Goal: Information Seeking & Learning: Learn about a topic

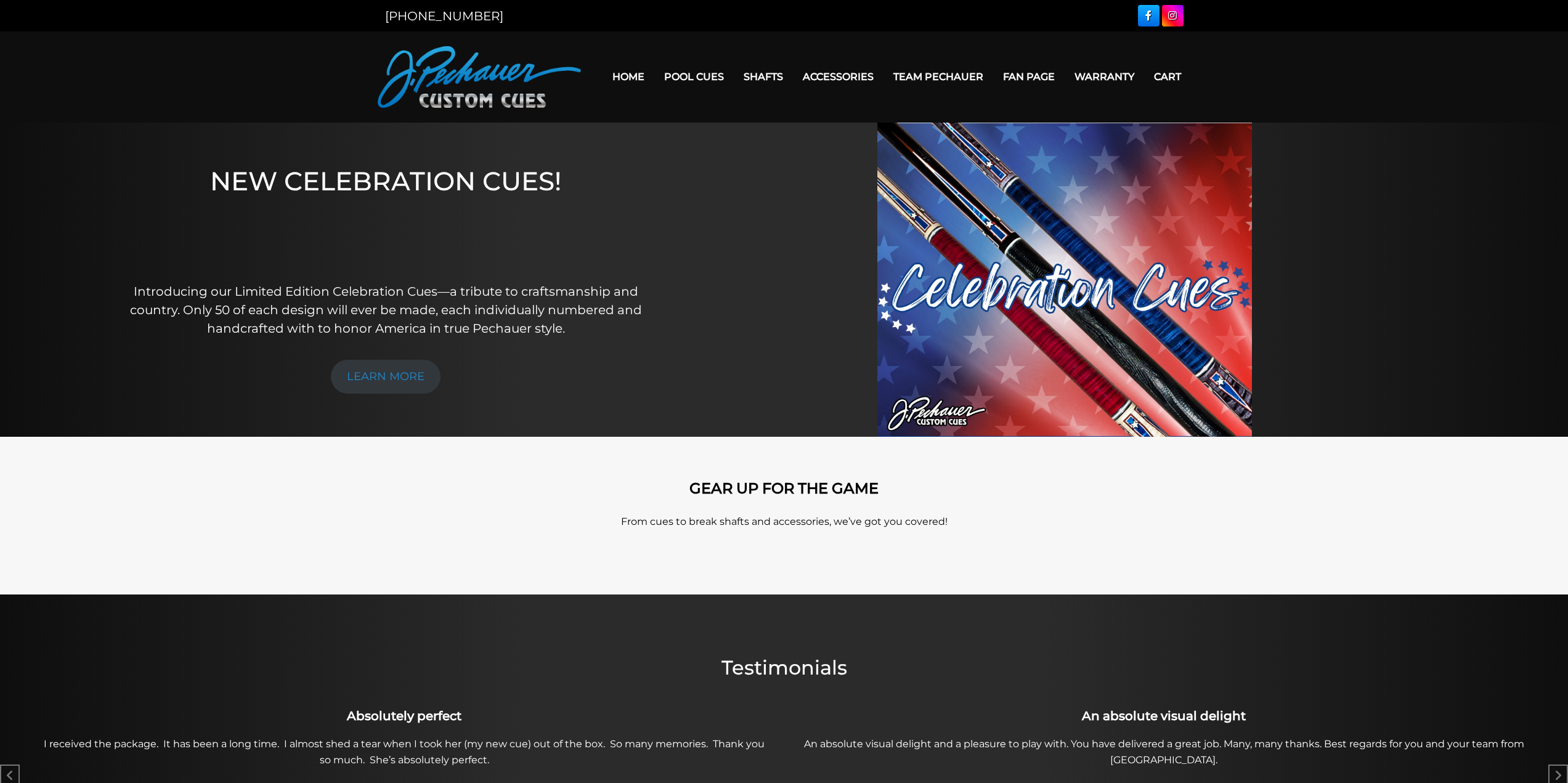
click at [1021, 73] on link "Fan Page" at bounding box center [1029, 77] width 72 height 32
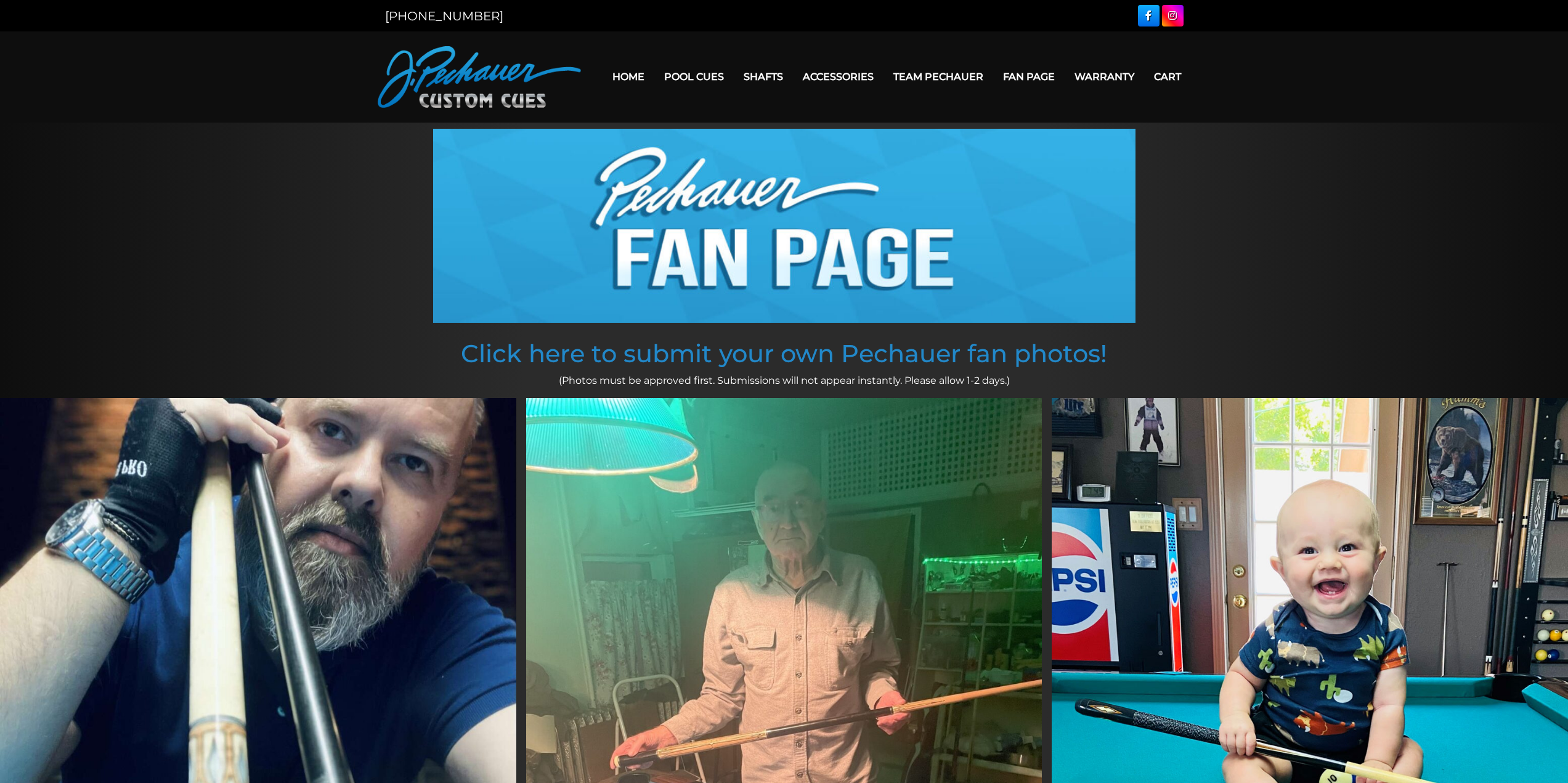
click at [957, 74] on link "Team Pechauer" at bounding box center [938, 77] width 110 height 32
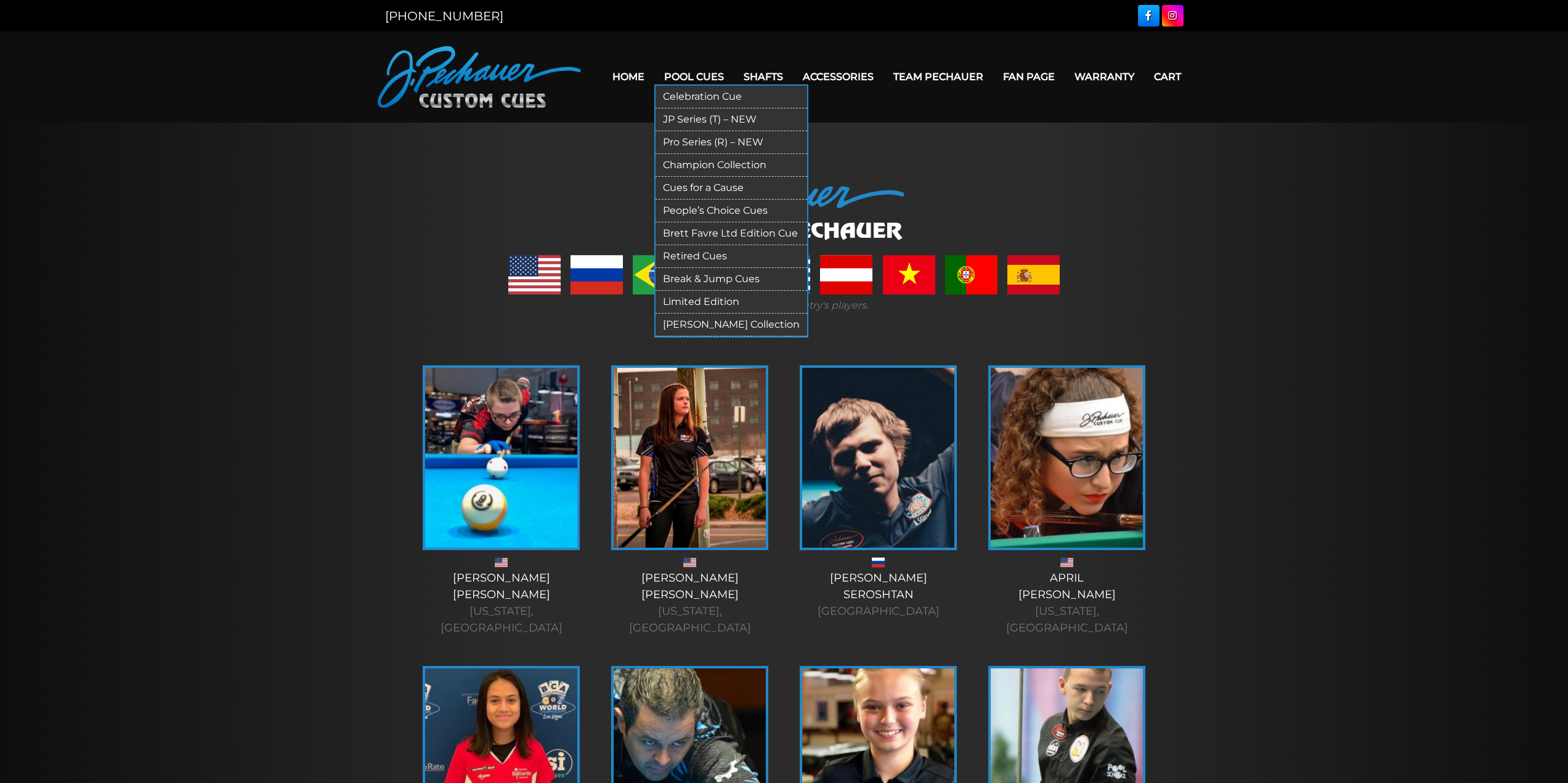
click at [714, 74] on link "Pool Cues" at bounding box center [694, 77] width 79 height 32
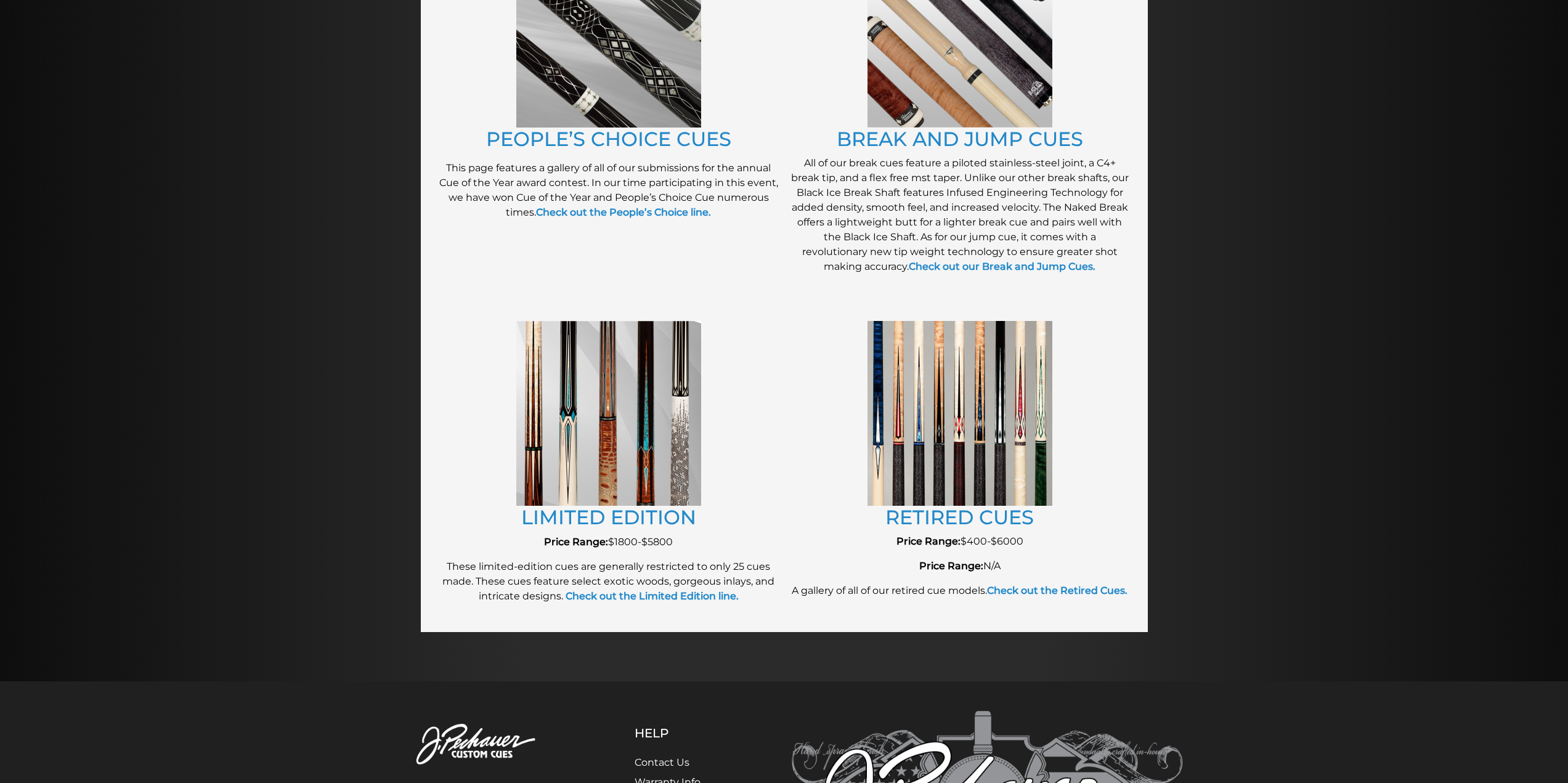
scroll to position [1095, 0]
click at [634, 76] on img at bounding box center [608, 34] width 185 height 185
click at [959, 447] on img at bounding box center [960, 412] width 185 height 184
click at [958, 391] on img at bounding box center [960, 412] width 185 height 184
click at [955, 517] on link "RETIRED CUES" at bounding box center [960, 517] width 149 height 24
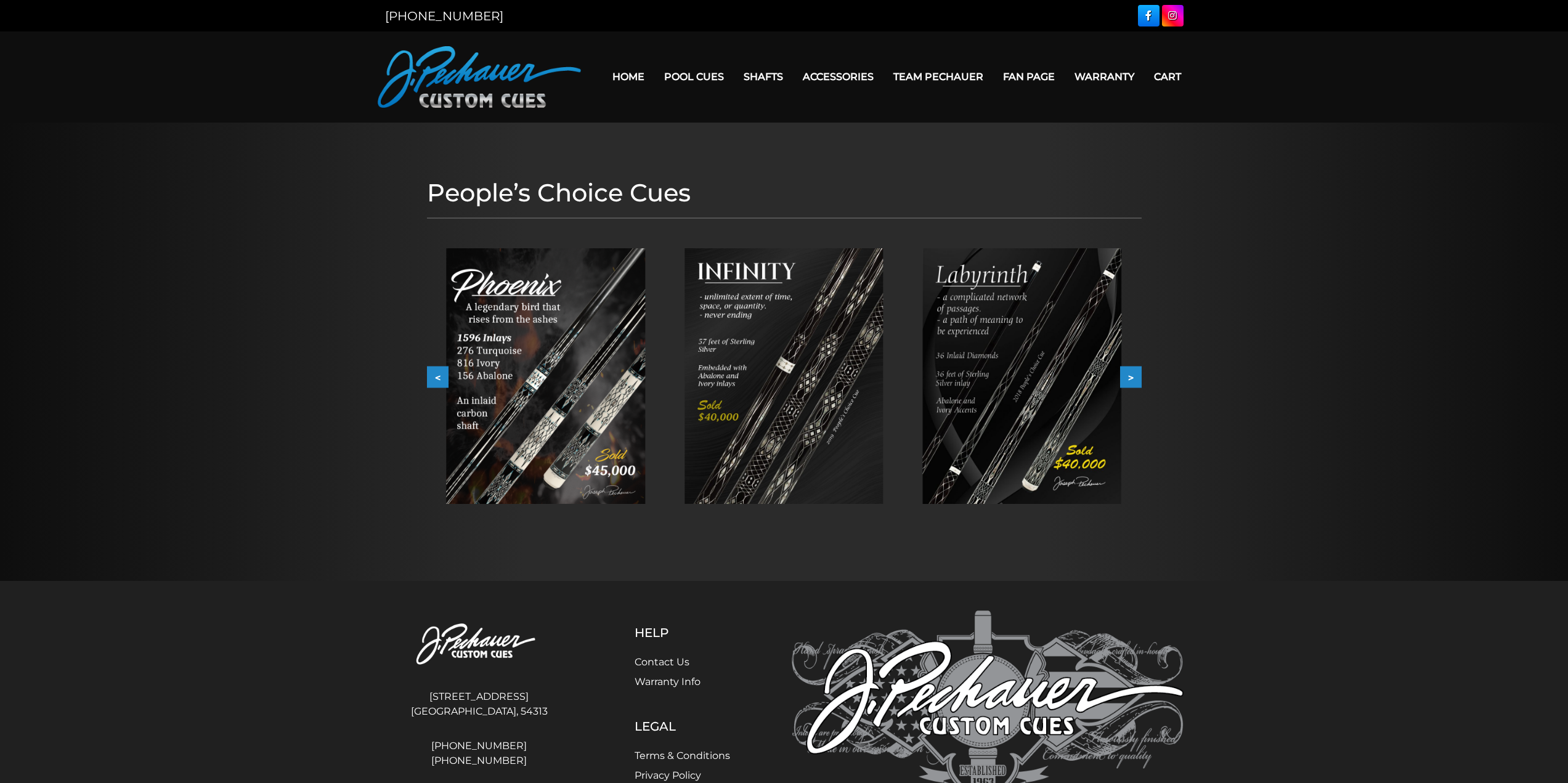
click at [515, 367] on img at bounding box center [546, 376] width 199 height 256
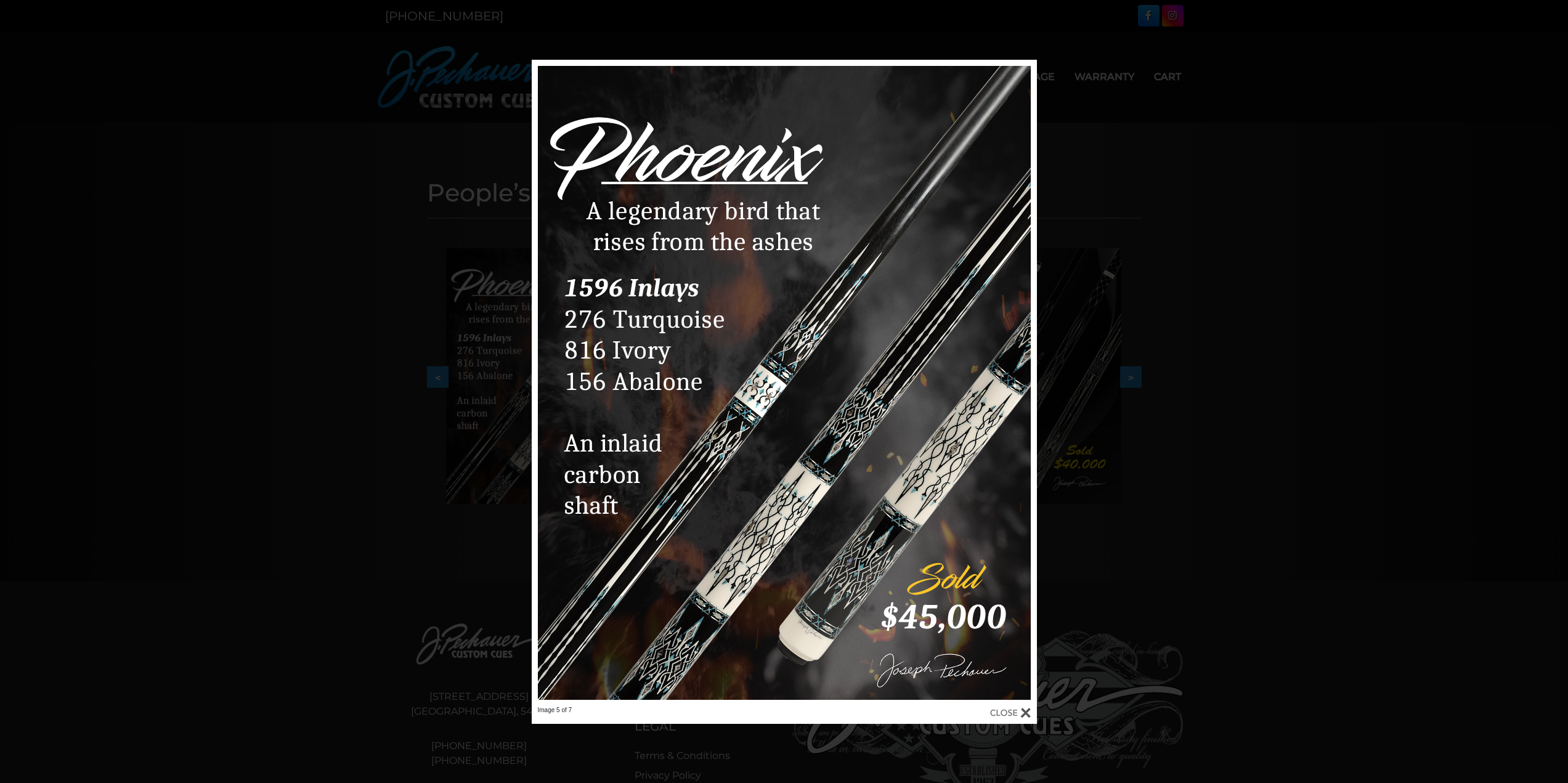
click at [1183, 553] on div "Image 5 of 7" at bounding box center [784, 392] width 1568 height 664
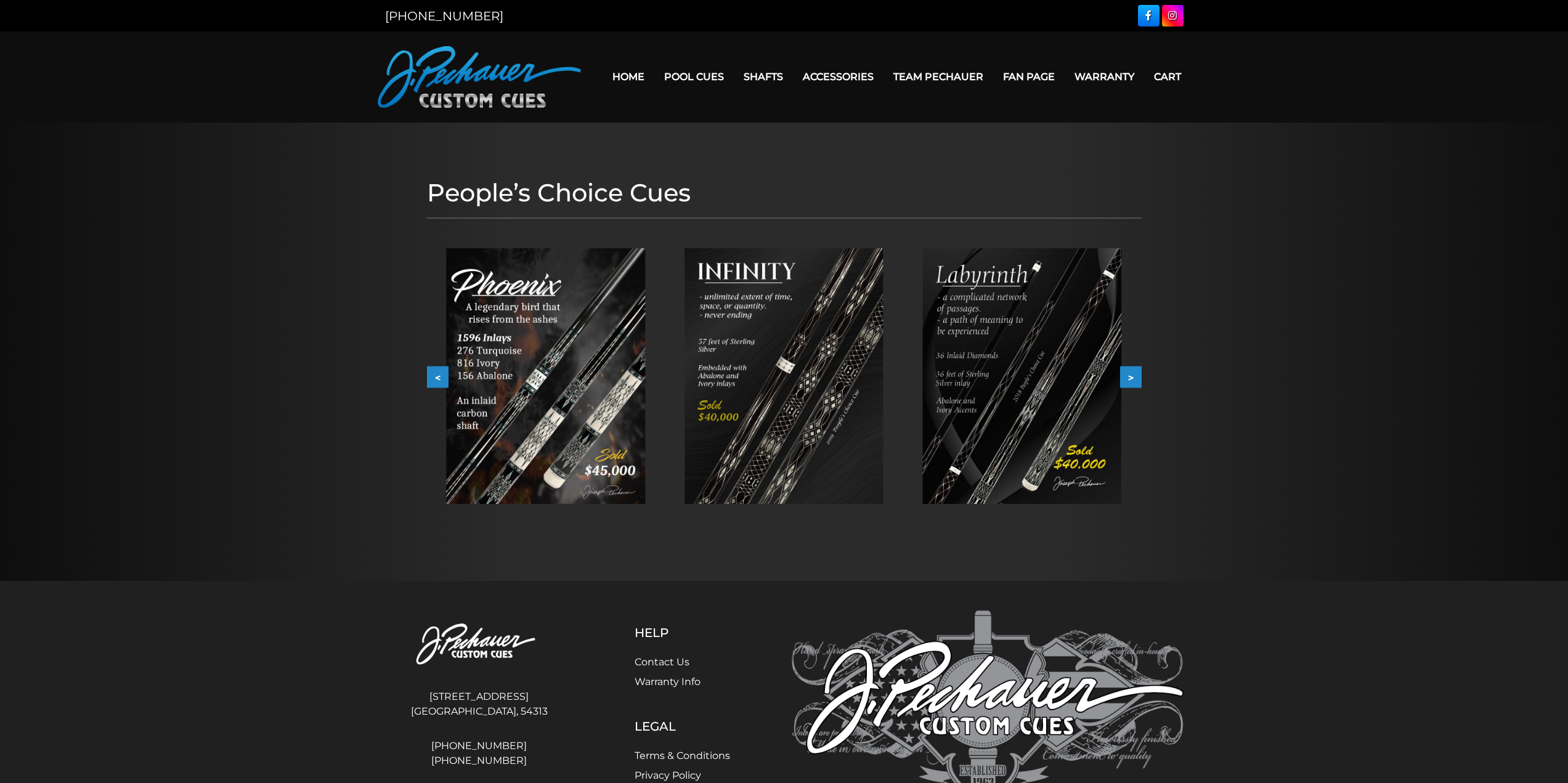
click at [1128, 378] on button ">" at bounding box center [1131, 378] width 22 height 22
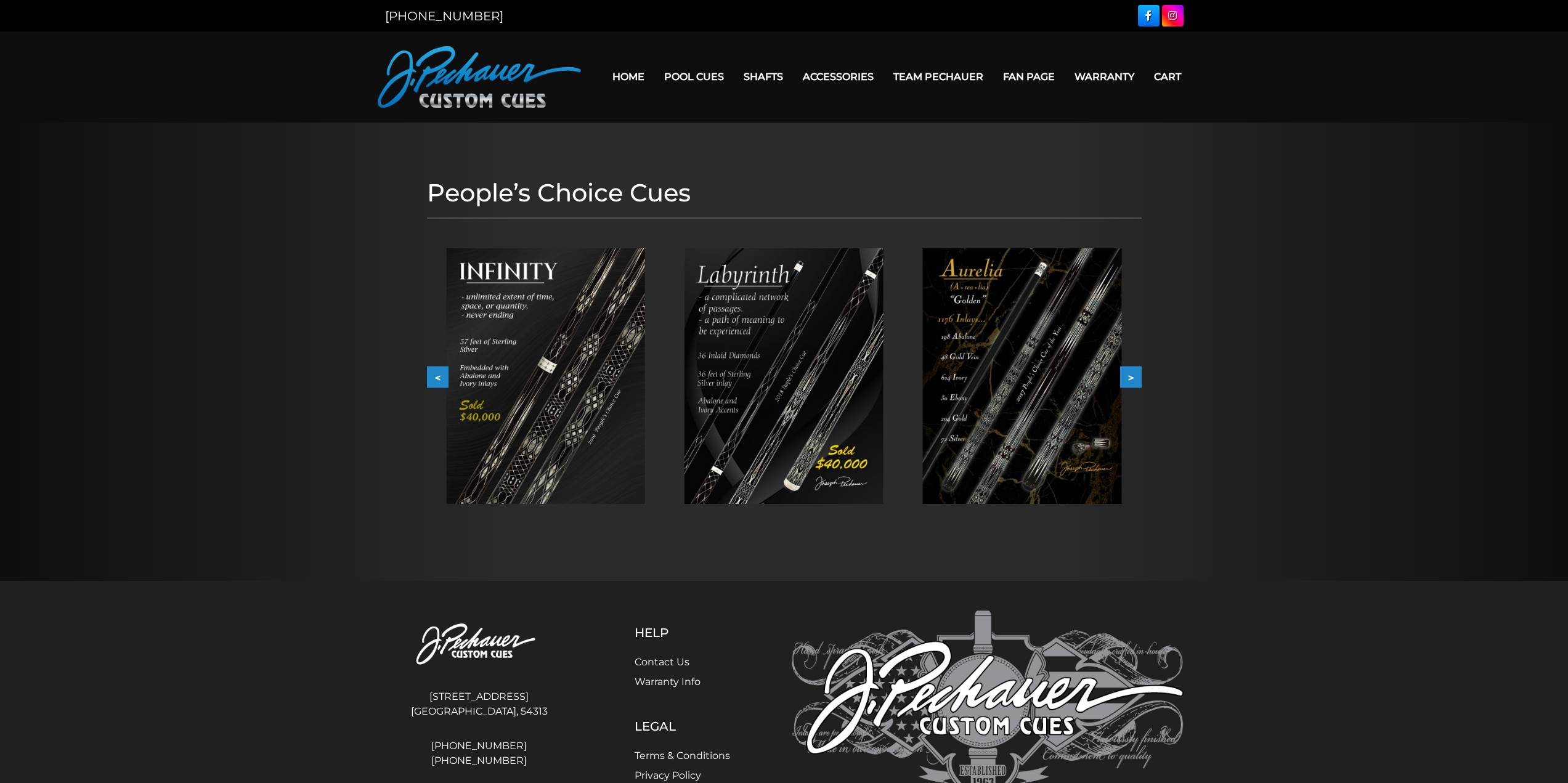
click at [1128, 378] on button ">" at bounding box center [1131, 378] width 22 height 22
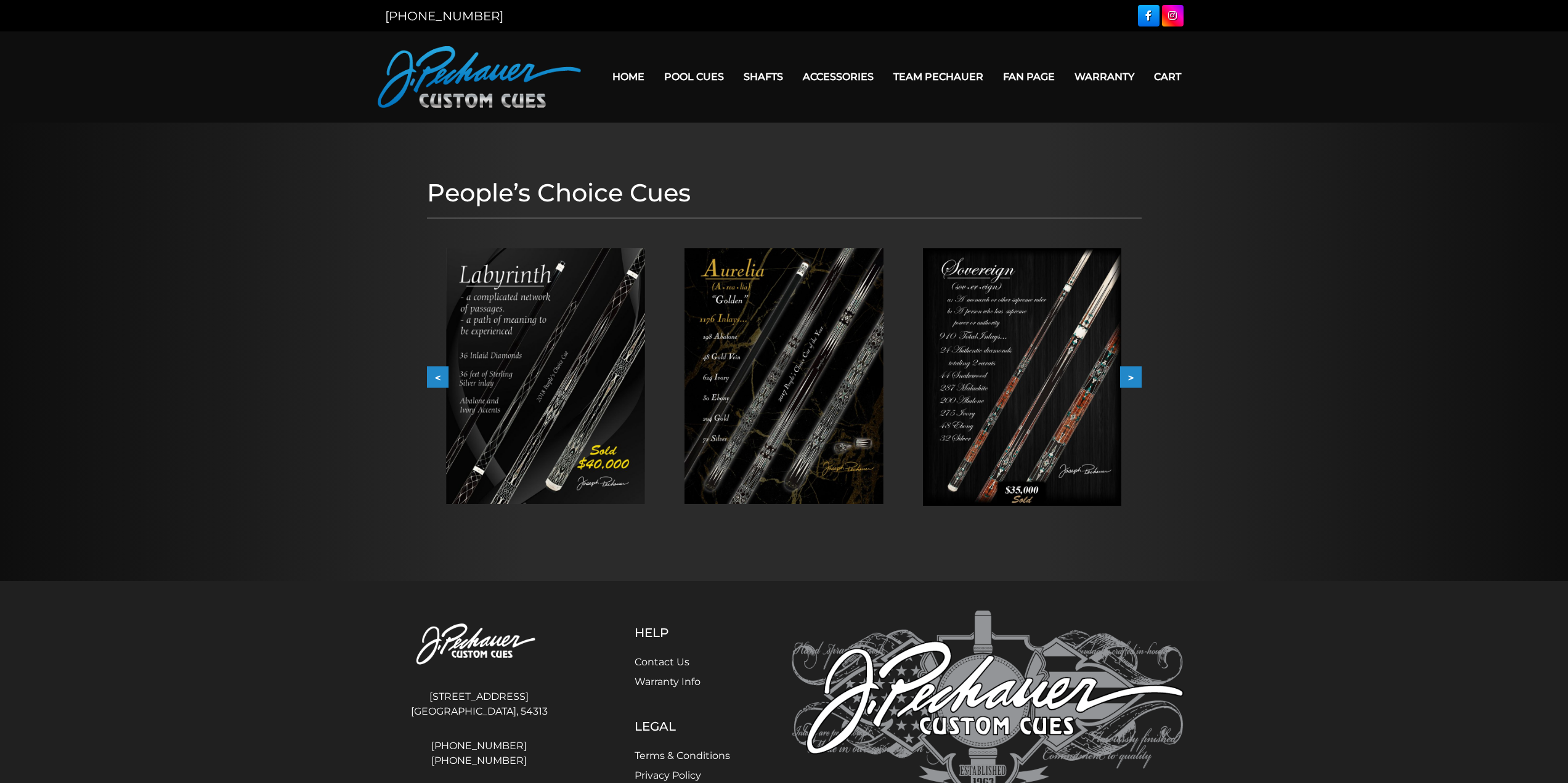
click at [1128, 378] on button ">" at bounding box center [1131, 378] width 22 height 22
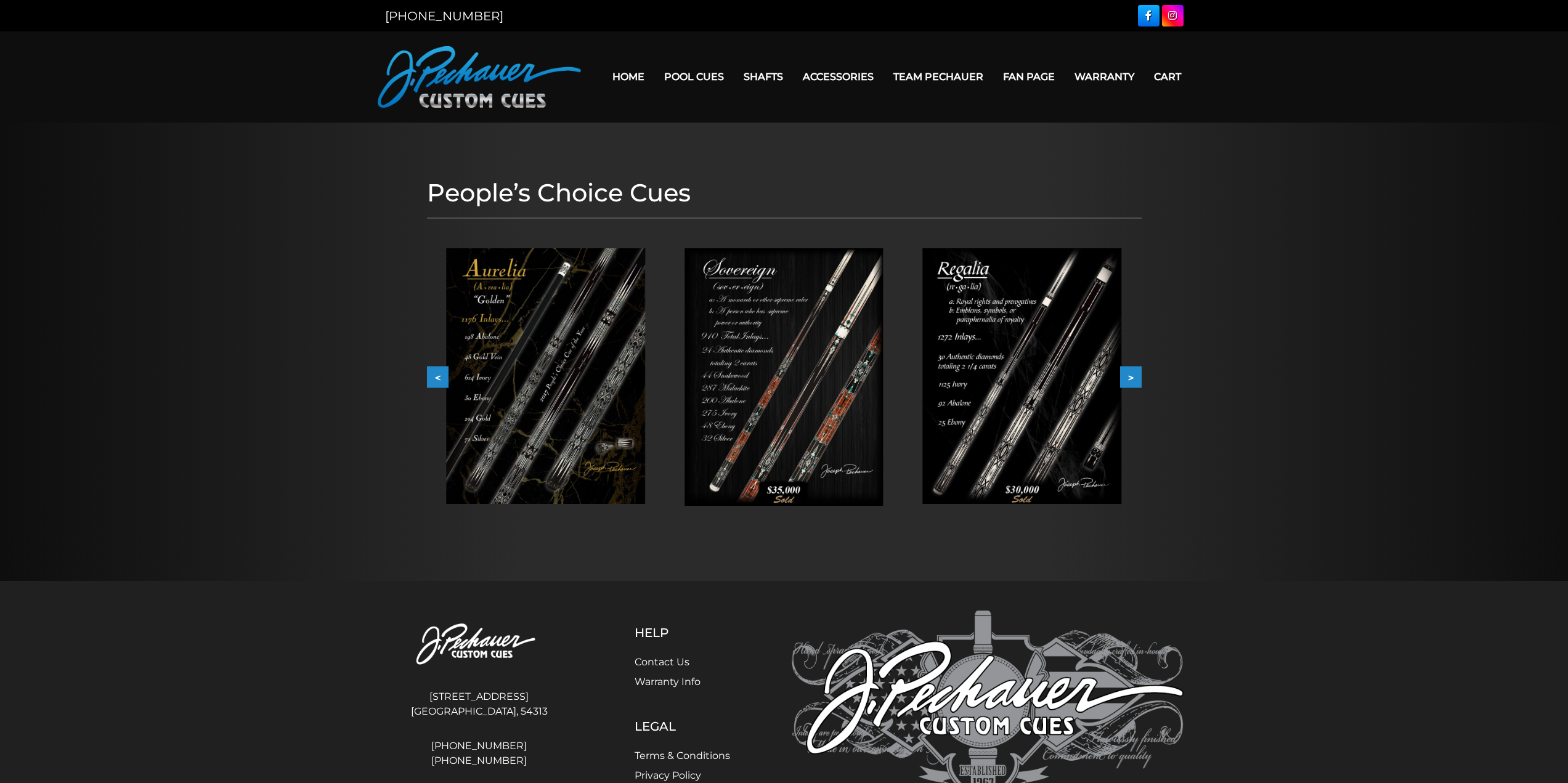
click at [1128, 378] on button ">" at bounding box center [1131, 378] width 22 height 22
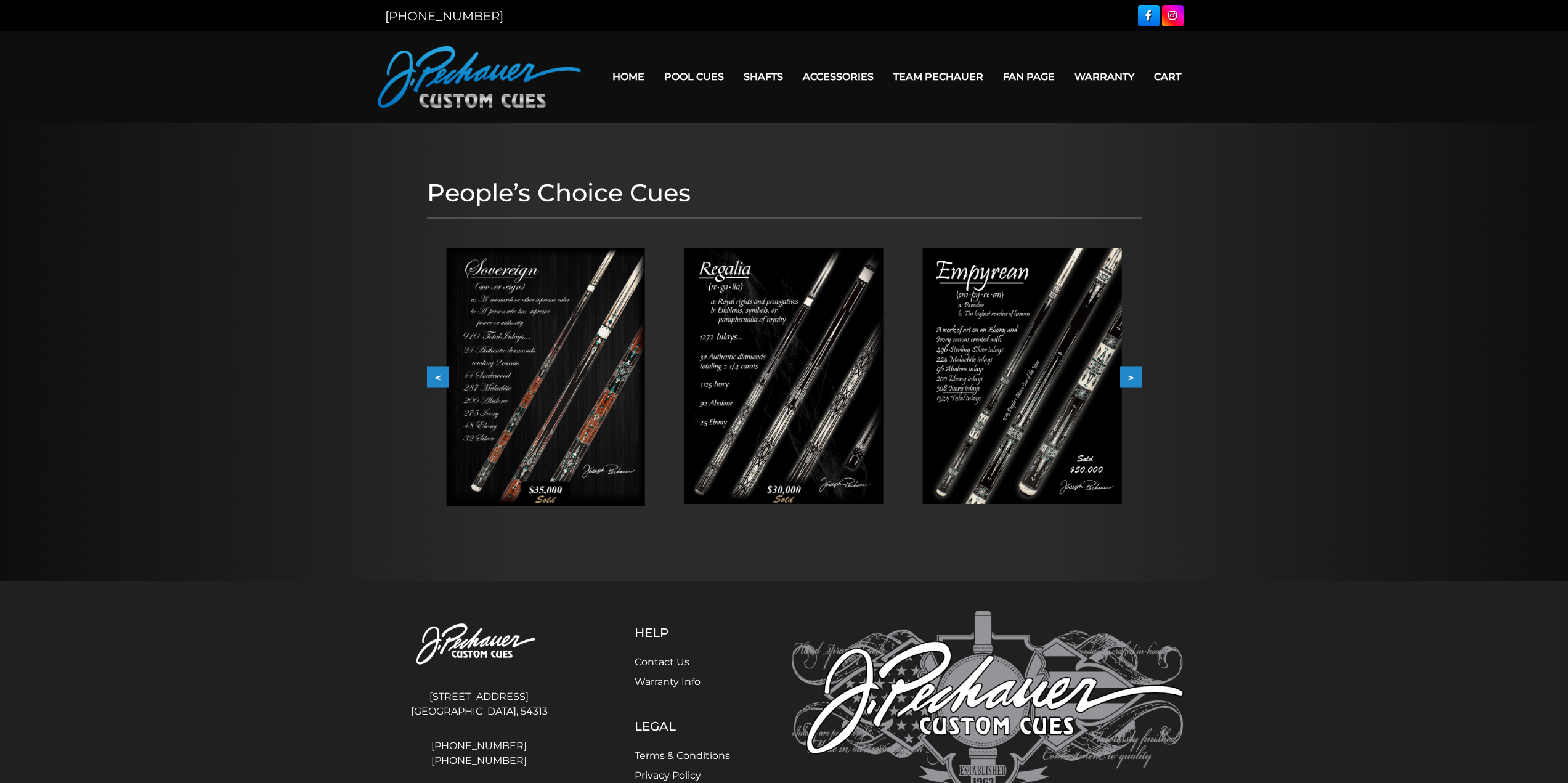
click at [1128, 378] on button ">" at bounding box center [1131, 378] width 22 height 22
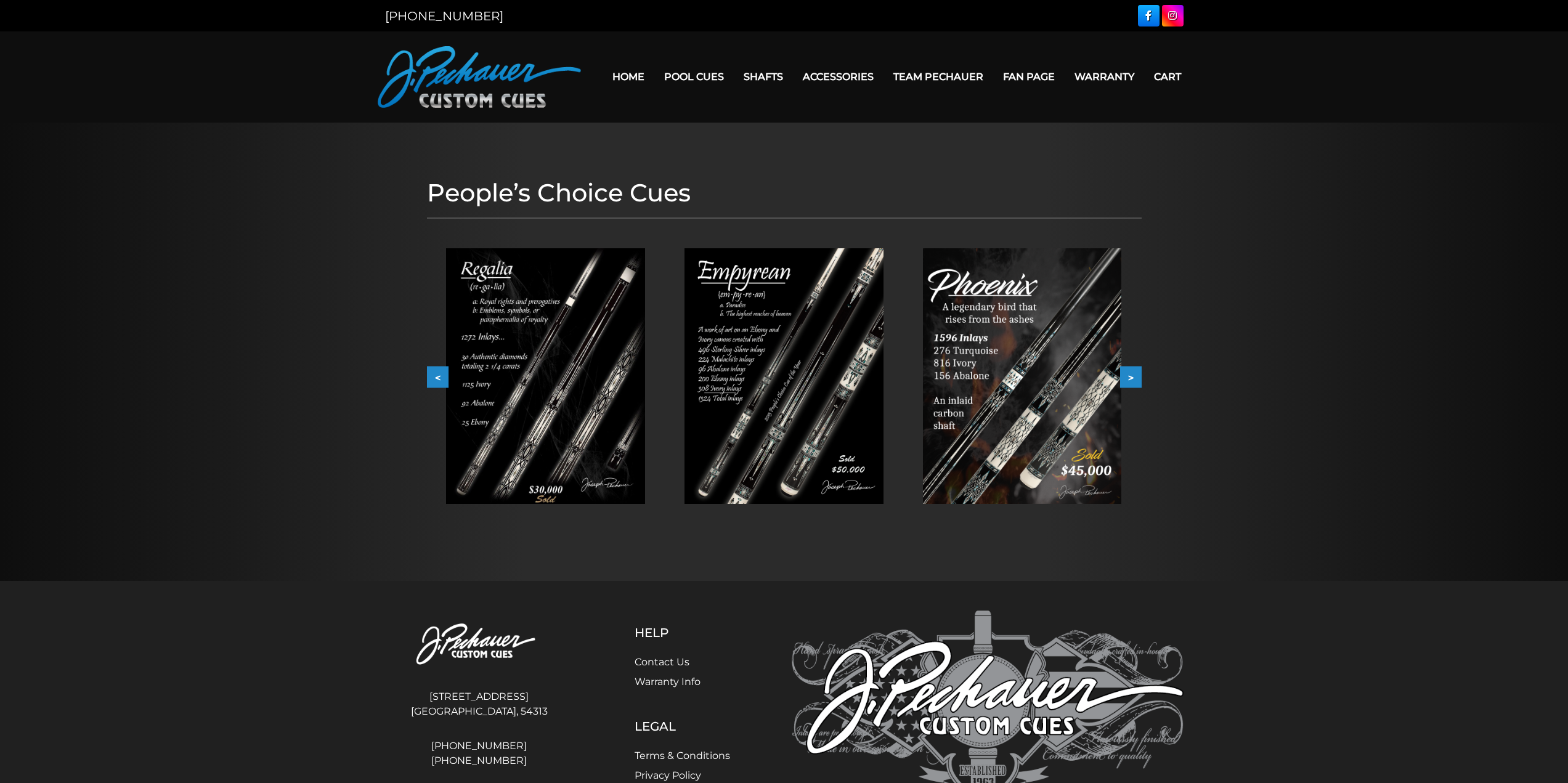
click at [1128, 378] on button ">" at bounding box center [1131, 378] width 22 height 22
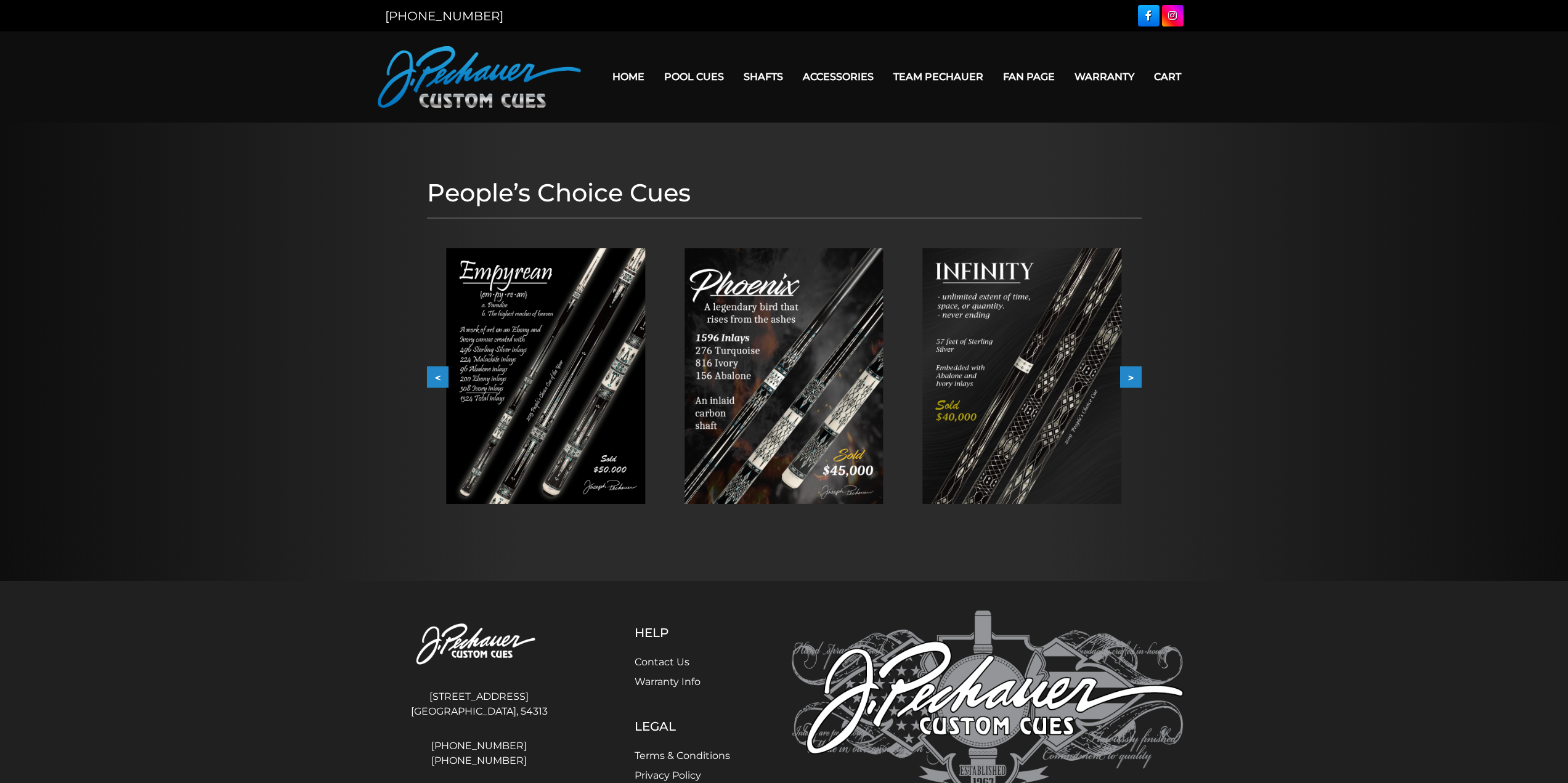
click at [812, 431] on img at bounding box center [784, 376] width 199 height 256
click at [996, 346] on img at bounding box center [1023, 376] width 199 height 256
click at [533, 348] on img at bounding box center [546, 376] width 199 height 256
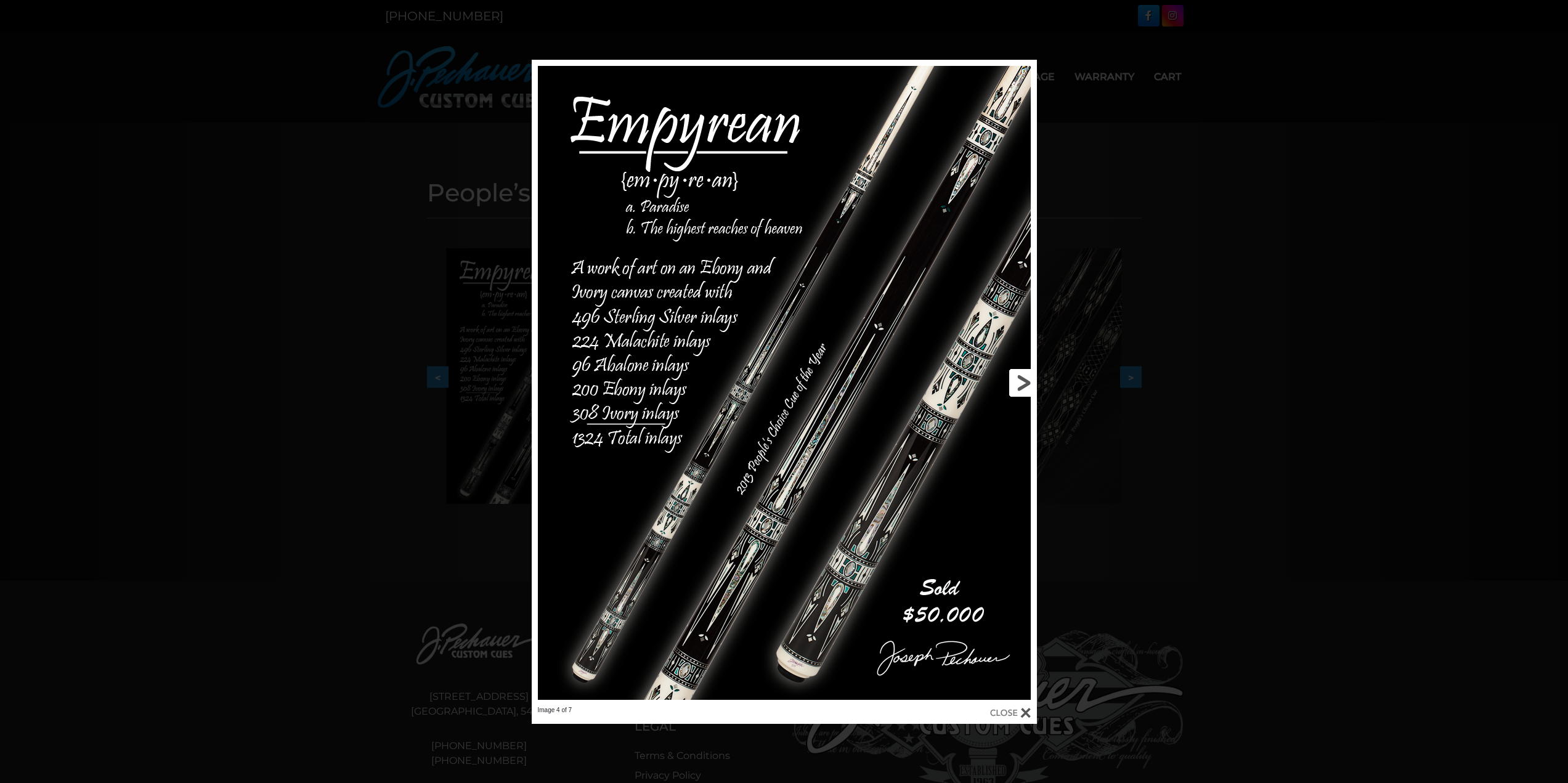
click at [1021, 381] on link at bounding box center [923, 383] width 227 height 646
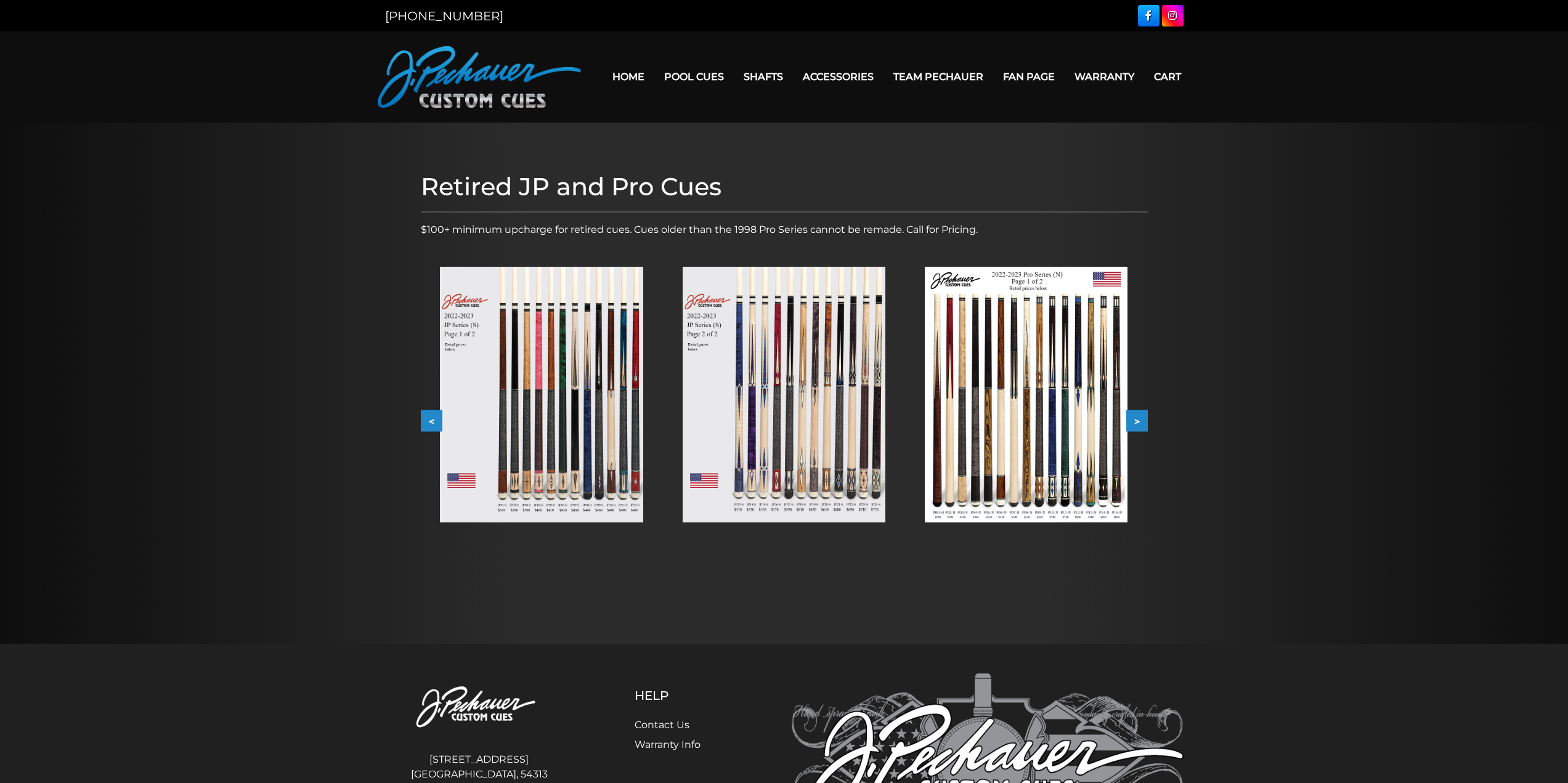
click at [781, 400] on img at bounding box center [783, 394] width 203 height 256
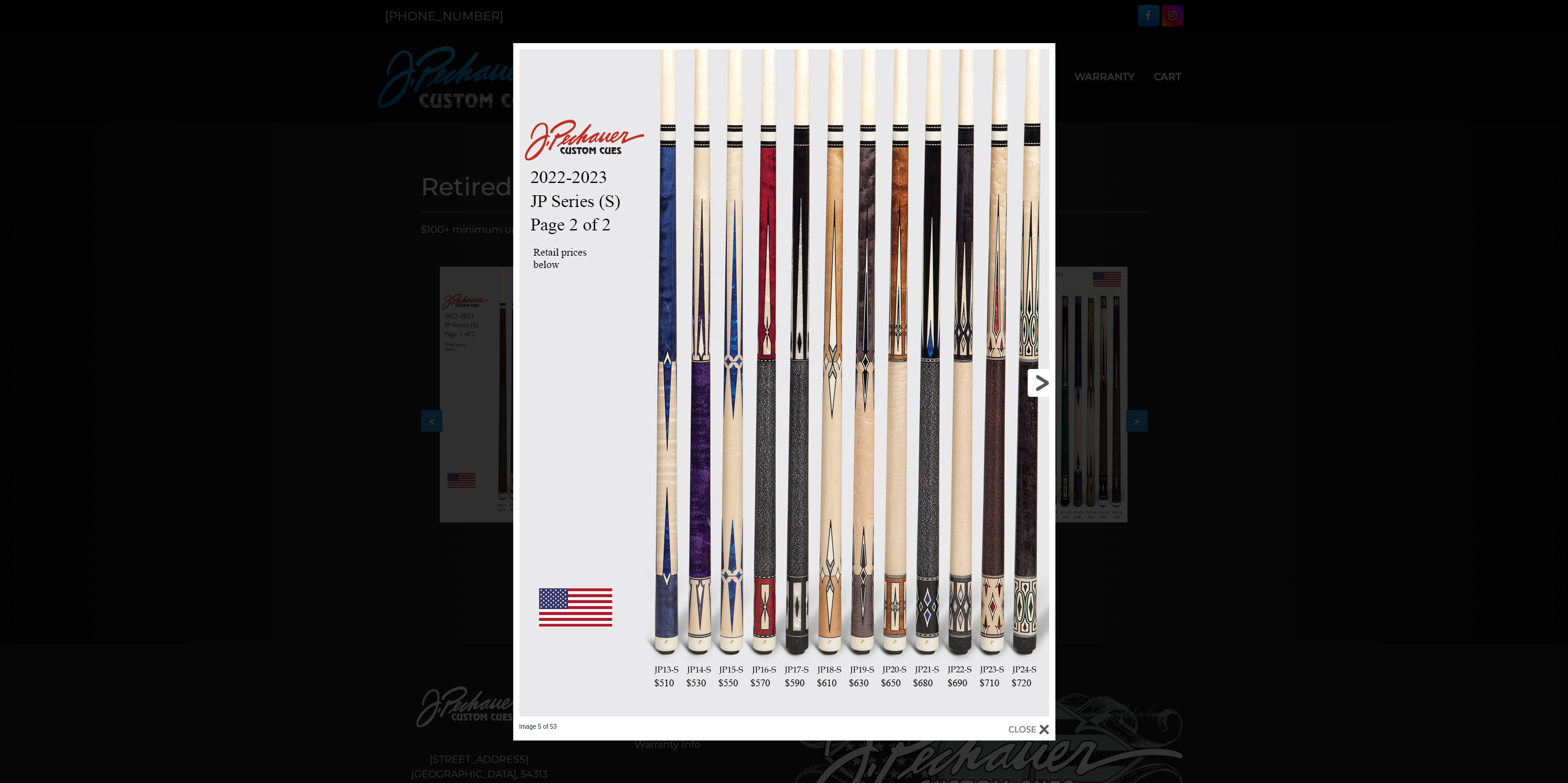
click at [1045, 377] on link at bounding box center [933, 383] width 244 height 680
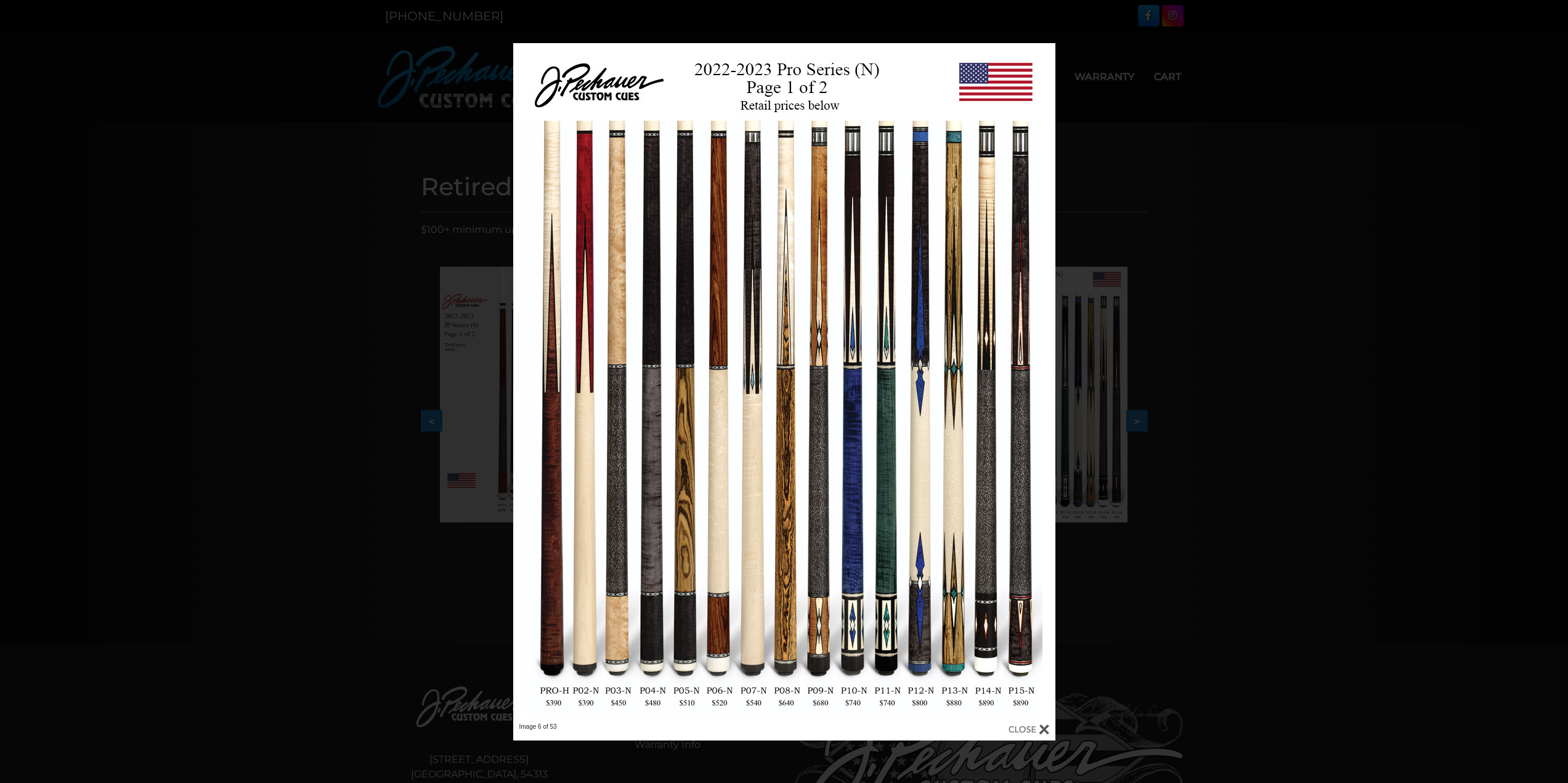
click at [1039, 728] on div at bounding box center [1029, 729] width 41 height 13
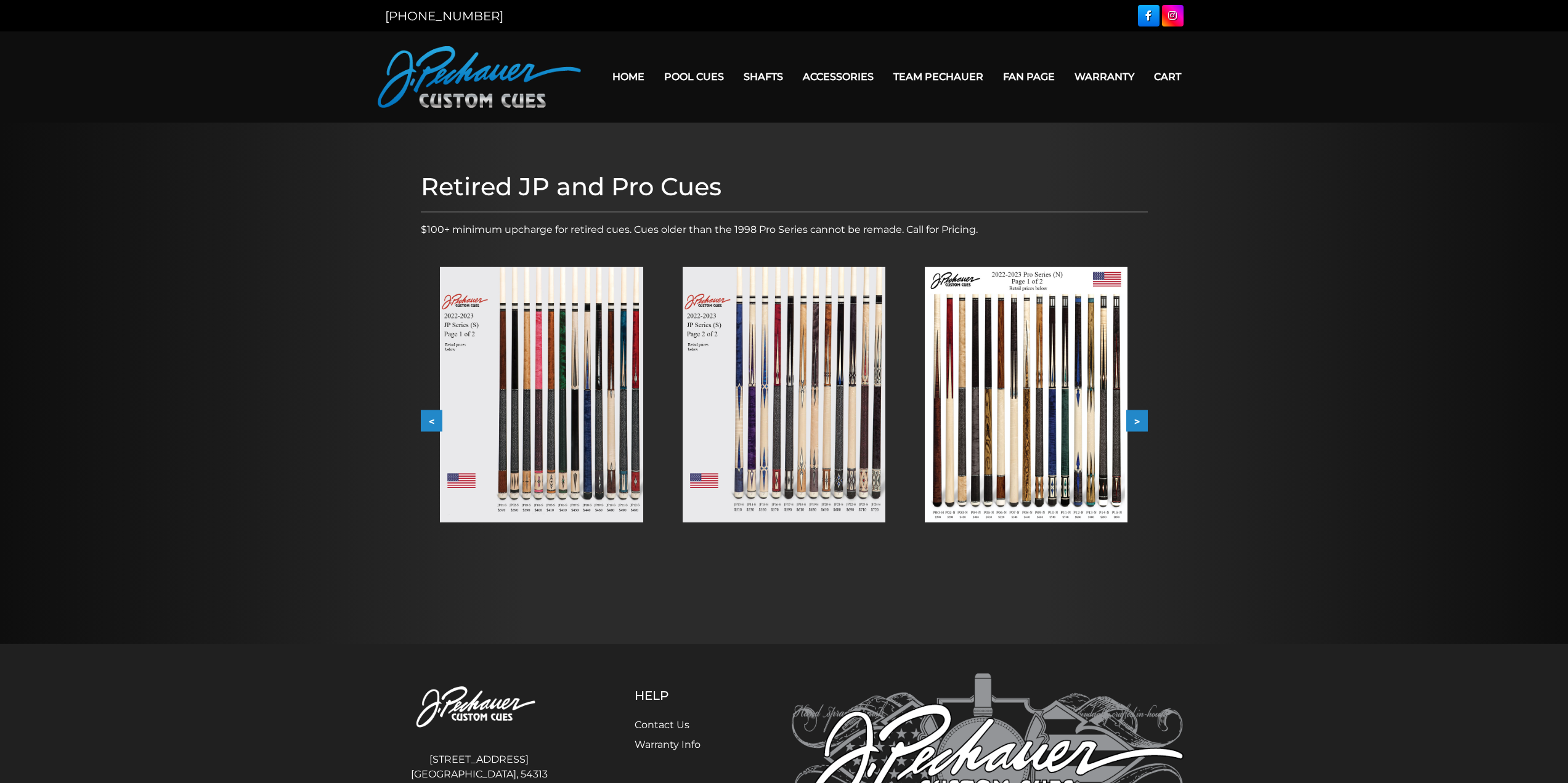
click at [1051, 399] on img at bounding box center [1026, 394] width 203 height 256
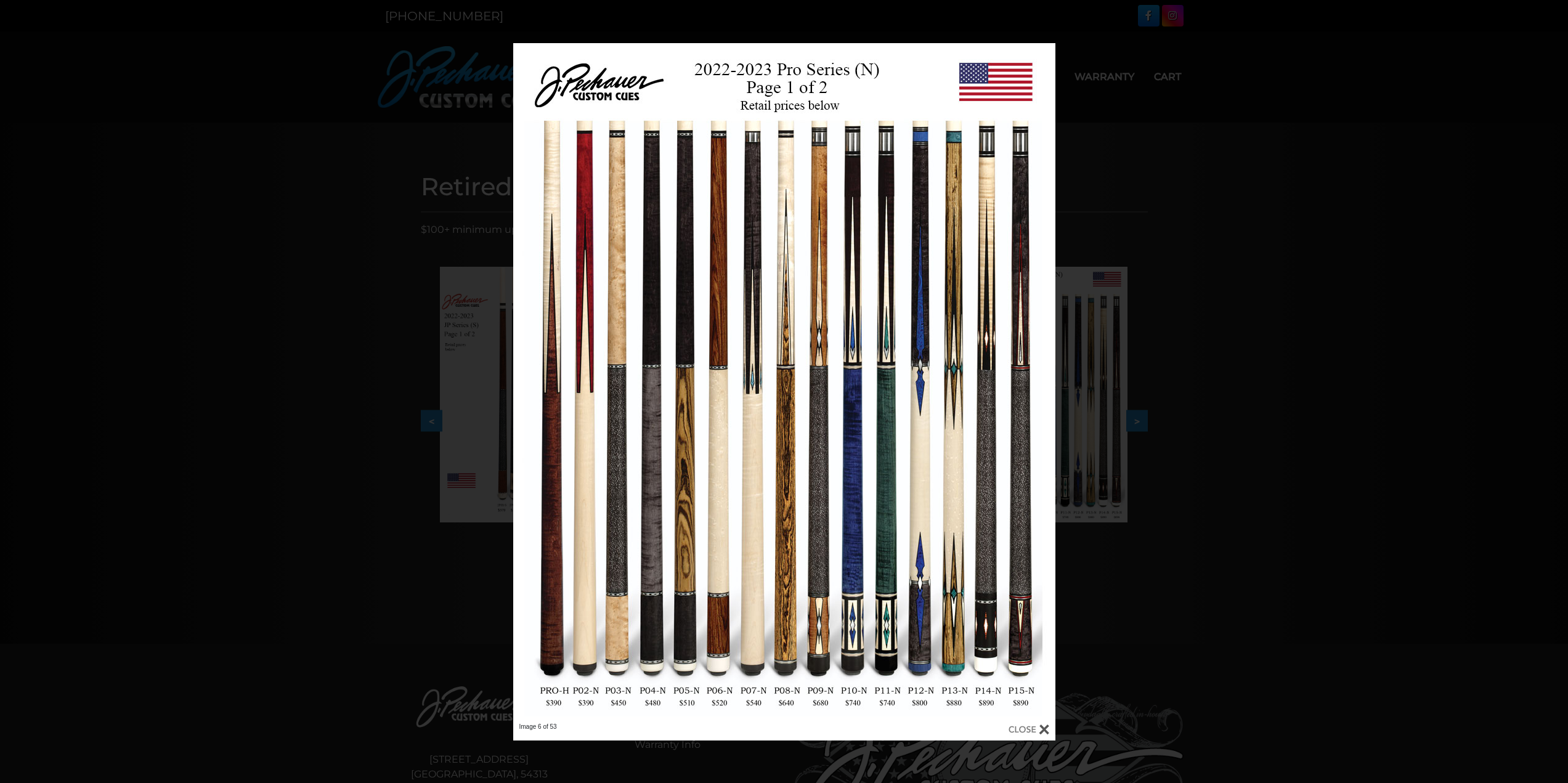
click at [1044, 724] on div at bounding box center [1029, 729] width 41 height 13
